Goal: Transaction & Acquisition: Book appointment/travel/reservation

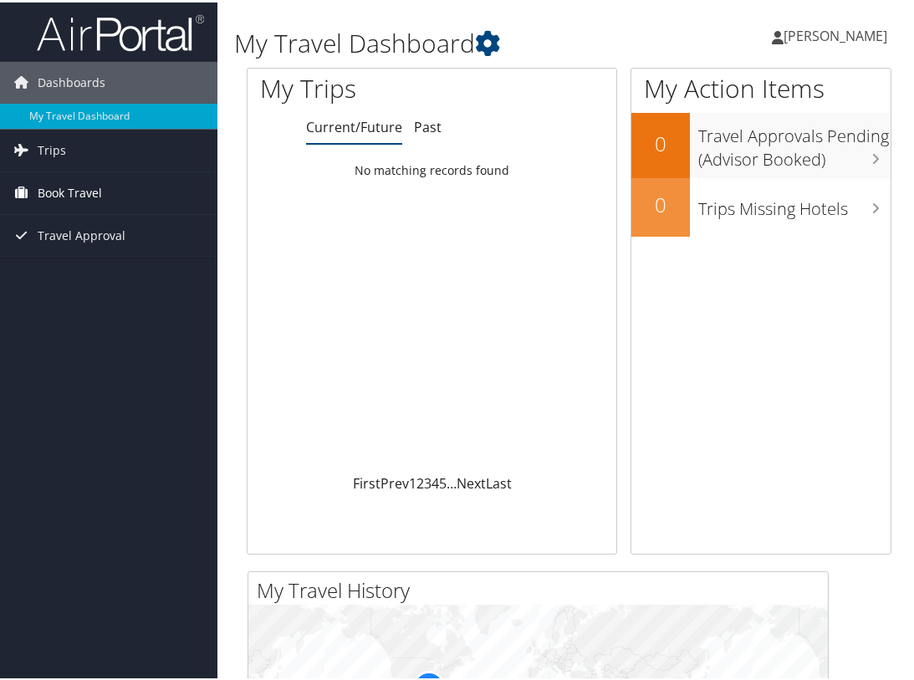
click at [89, 186] on span "Book Travel" at bounding box center [70, 191] width 64 height 42
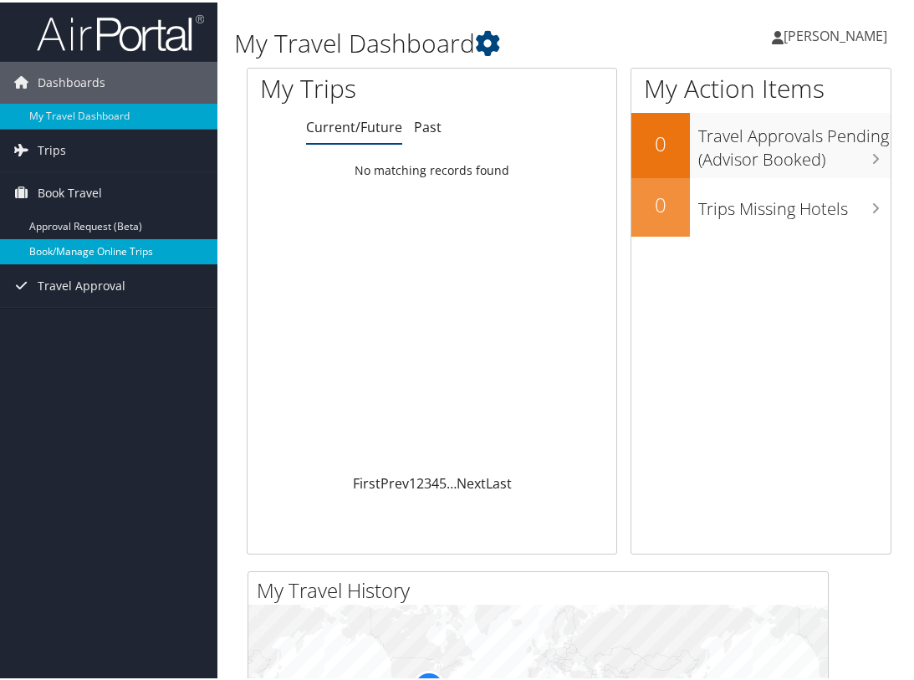
click at [98, 247] on link "Book/Manage Online Trips" at bounding box center [108, 249] width 217 height 25
